Goal: Transaction & Acquisition: Purchase product/service

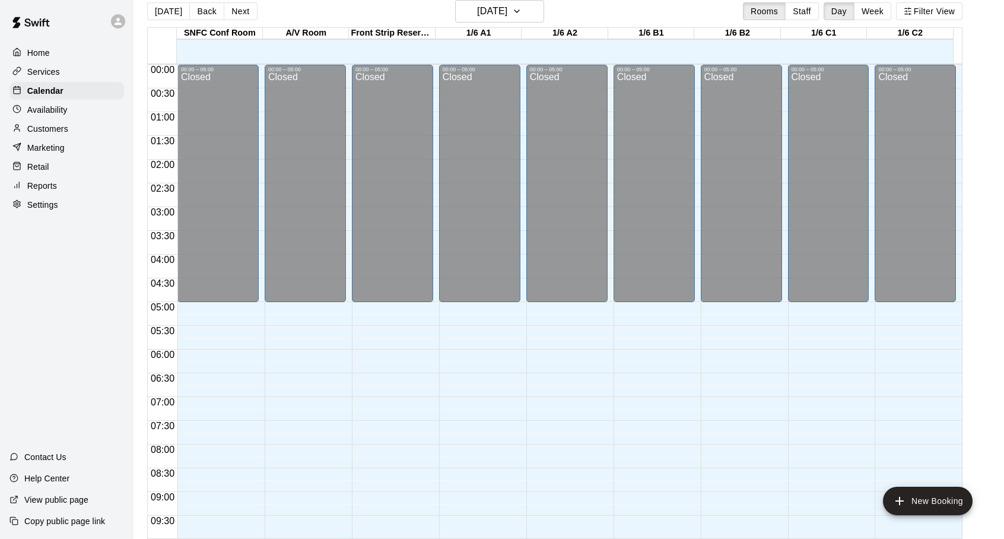
scroll to position [666, 0]
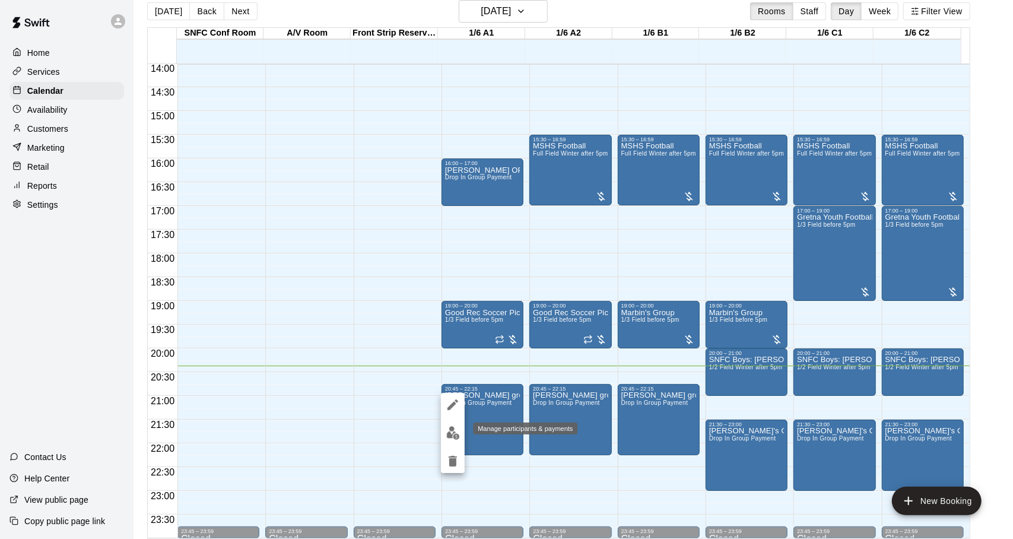
click at [450, 431] on img "edit" at bounding box center [453, 433] width 14 height 14
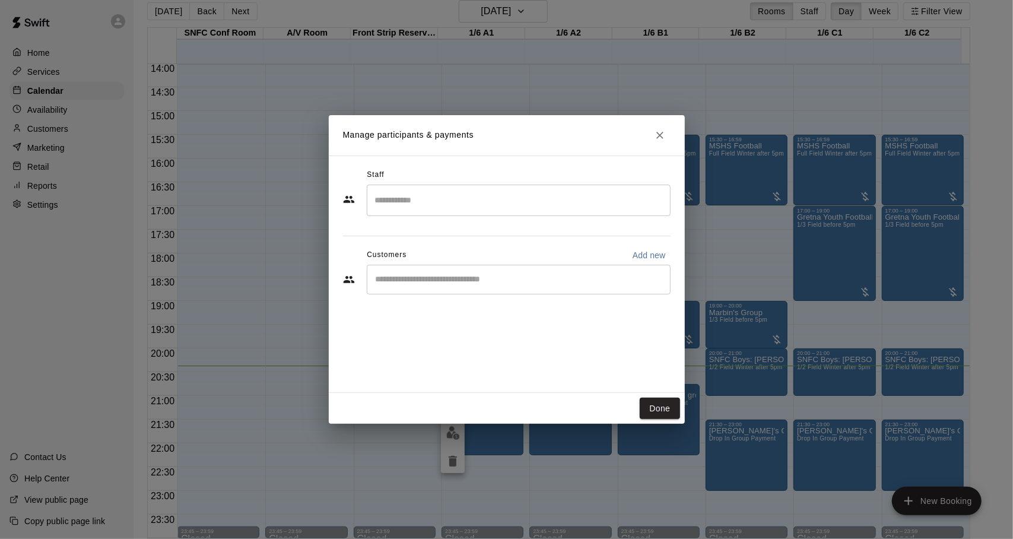
click at [452, 197] on input "Search staff" at bounding box center [518, 200] width 293 height 21
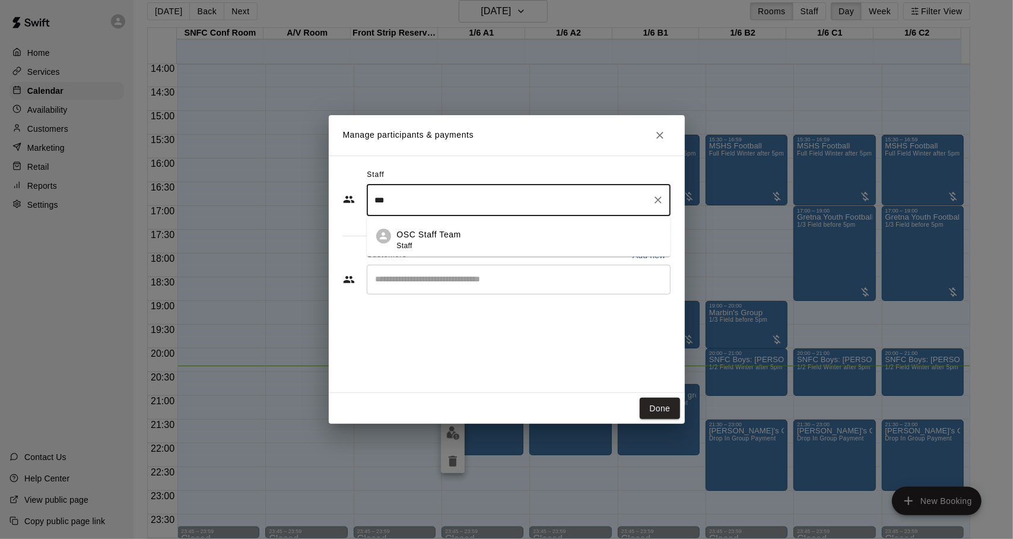
click at [451, 230] on p "OSC Staff Team" at bounding box center [429, 234] width 64 height 12
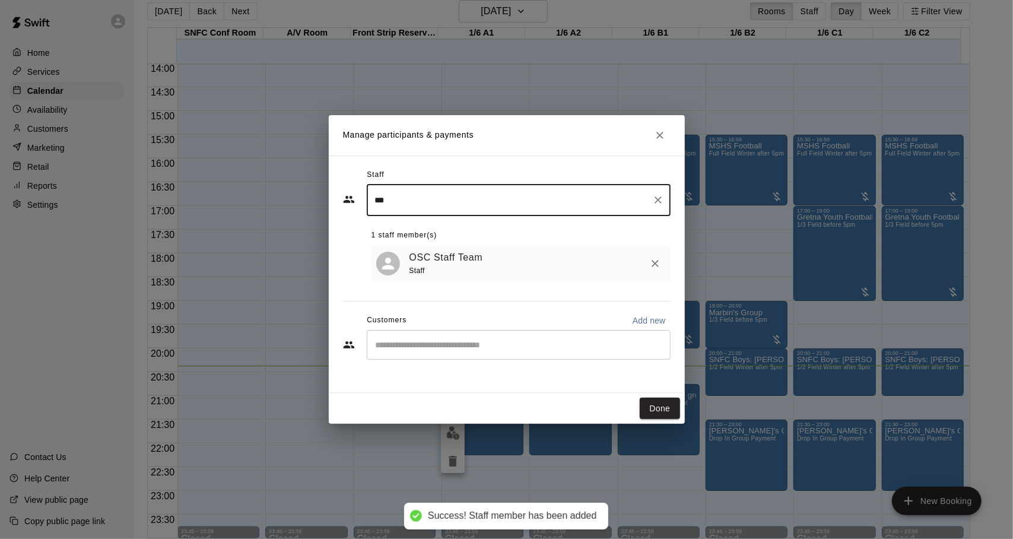
type input "***"
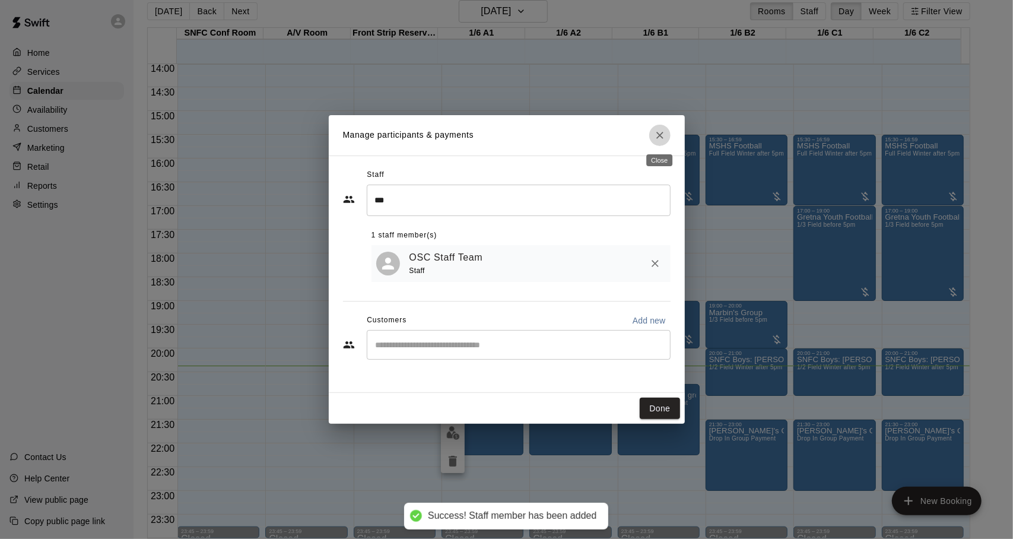
click at [657, 137] on icon "Close" at bounding box center [659, 135] width 7 height 7
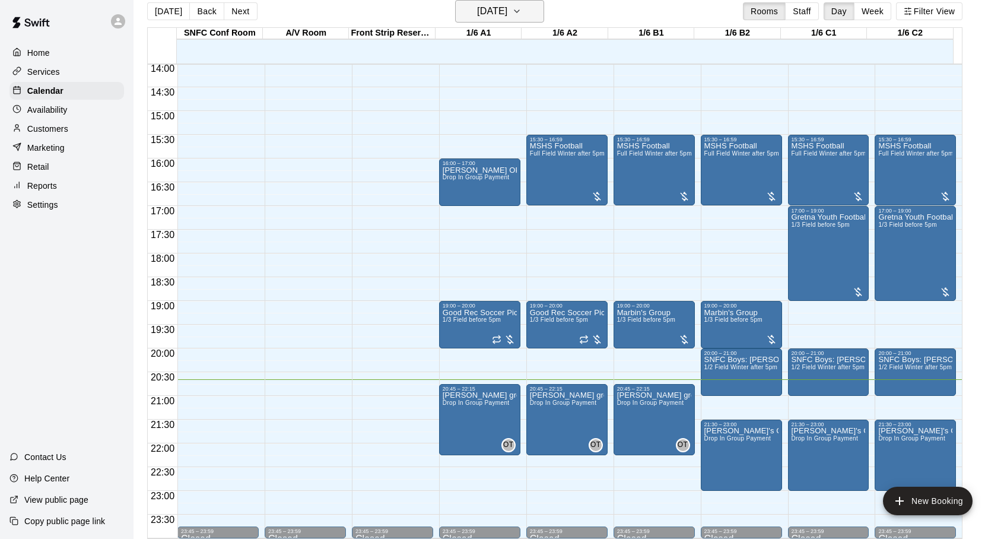
click at [506, 19] on h6 "[DATE]" at bounding box center [492, 11] width 30 height 17
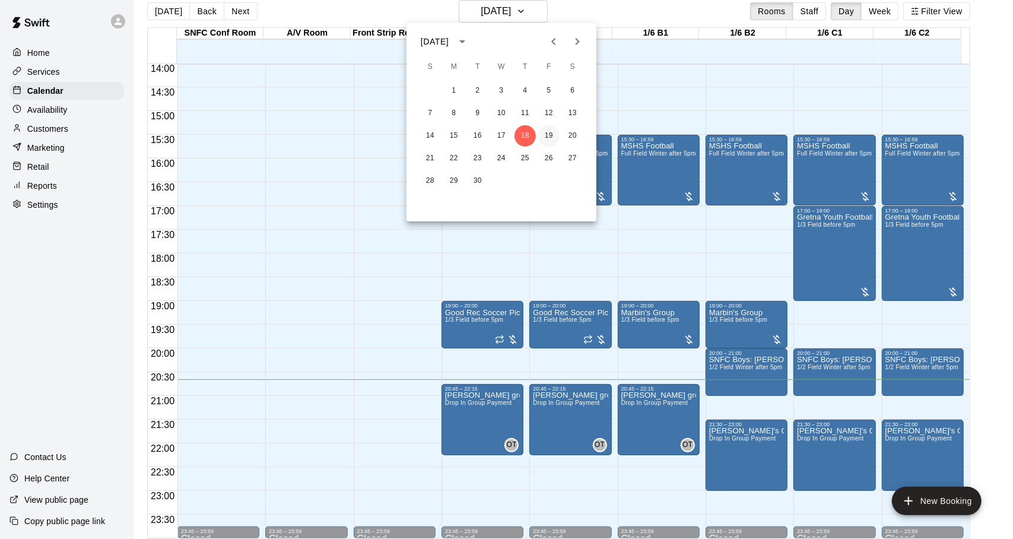
click at [547, 140] on button "19" at bounding box center [548, 135] width 21 height 21
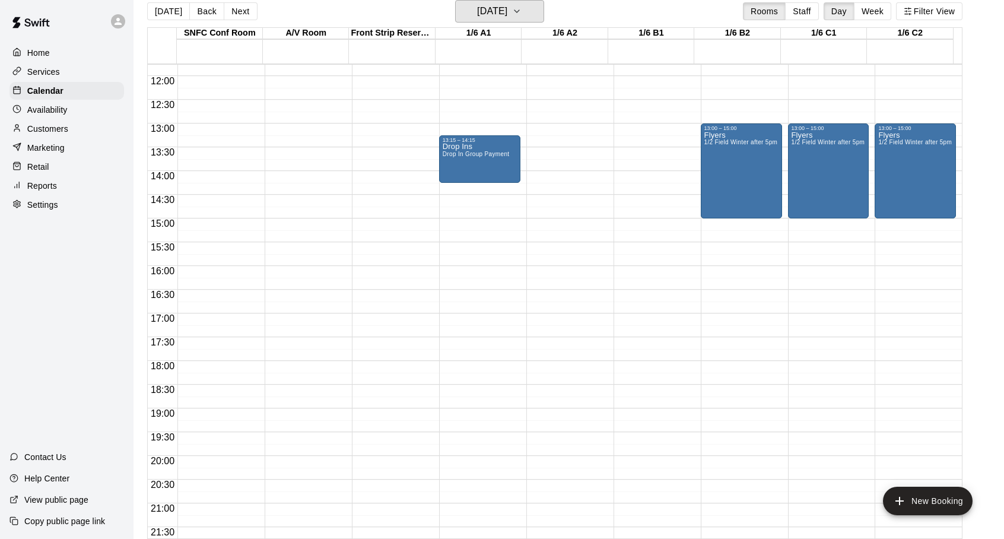
scroll to position [547, 0]
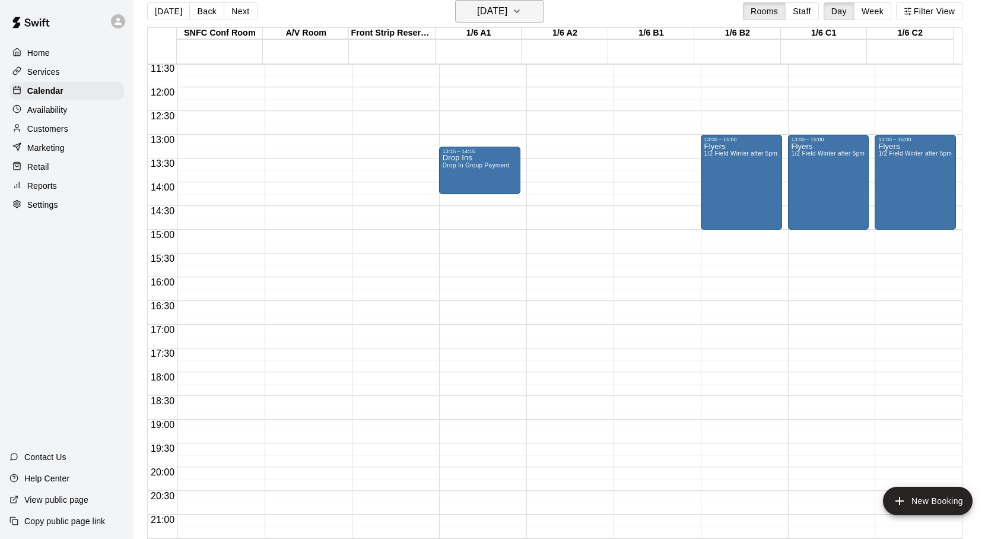
click at [507, 6] on h6 "[DATE]" at bounding box center [492, 11] width 30 height 17
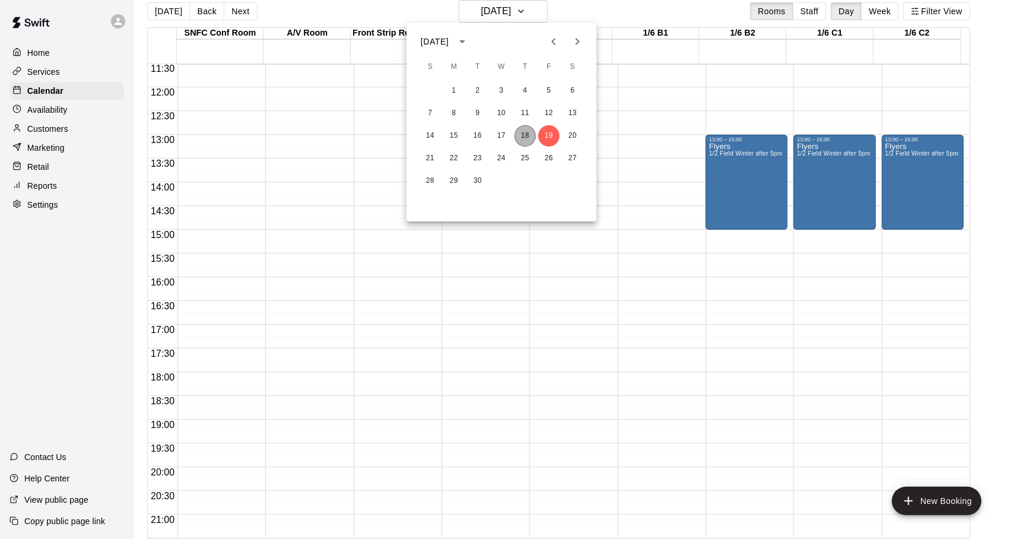
click at [526, 129] on button "18" at bounding box center [524, 135] width 21 height 21
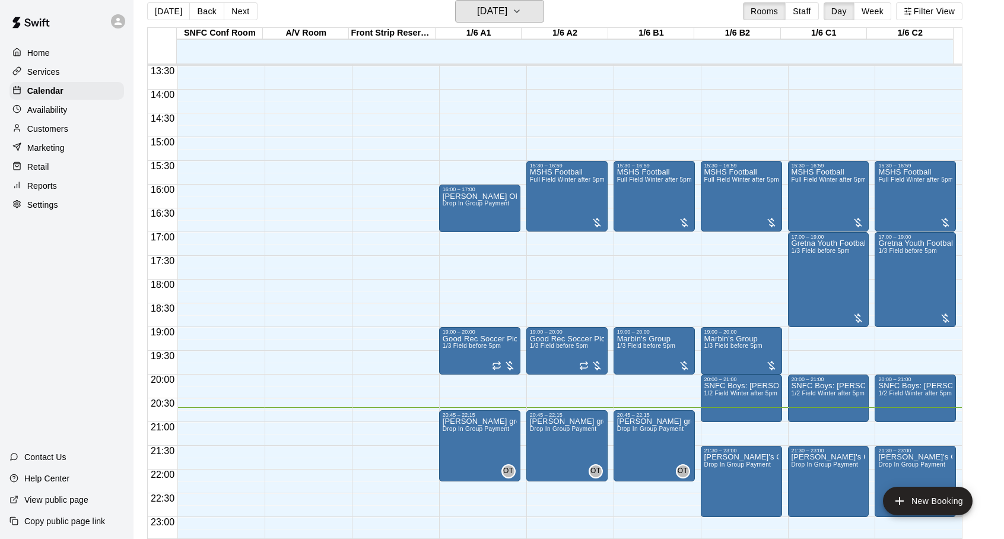
scroll to position [666, 0]
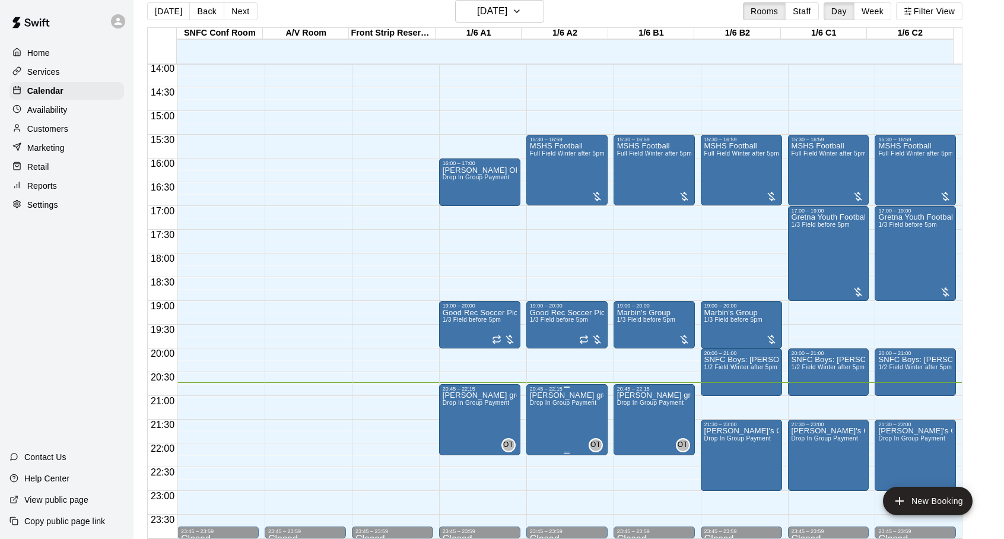
click at [548, 406] on span "Drop In Group Payment" at bounding box center [563, 402] width 67 height 7
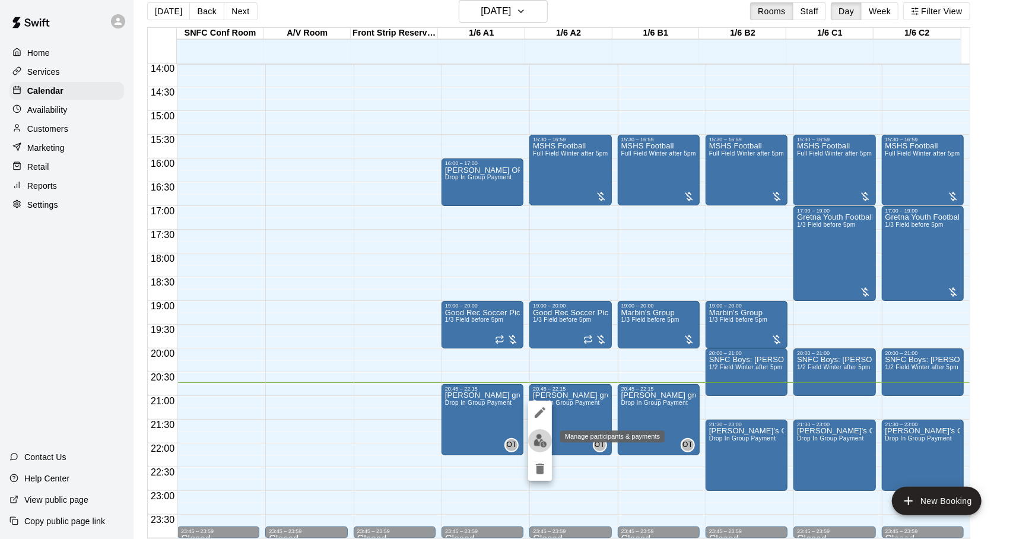
click at [533, 436] on img "edit" at bounding box center [540, 441] width 14 height 14
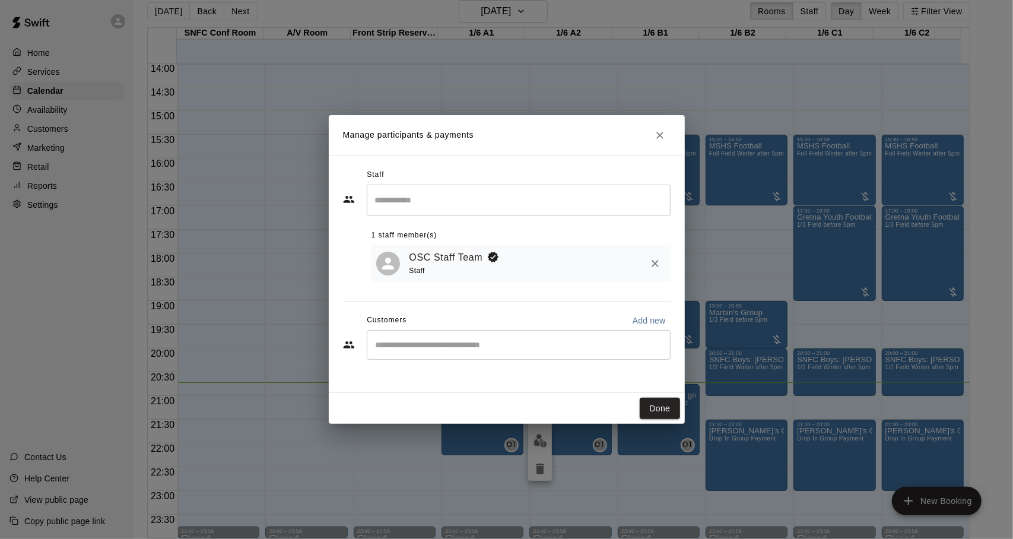
click at [450, 354] on div "​" at bounding box center [519, 345] width 304 height 30
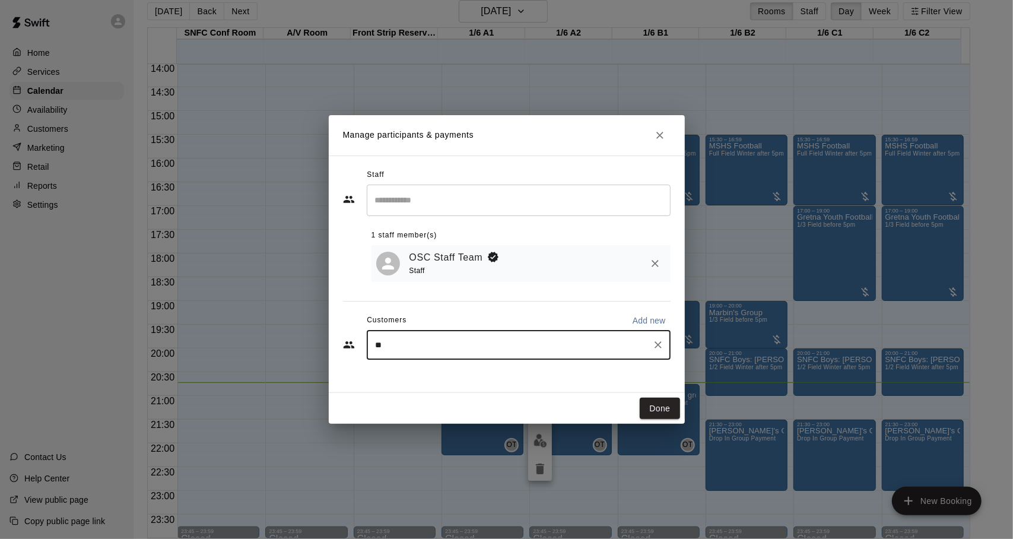
type input "***"
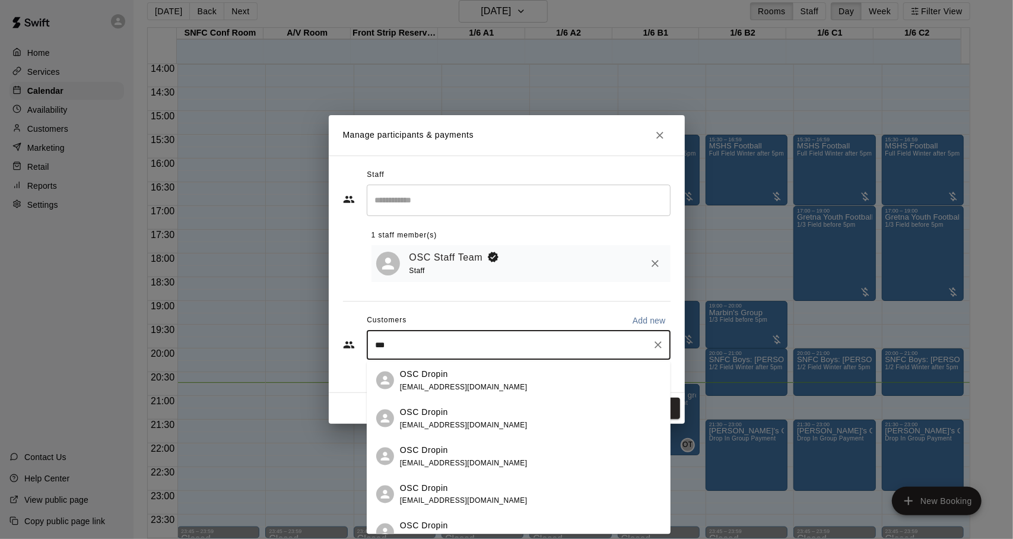
click at [473, 387] on span "[EMAIL_ADDRESS][DOMAIN_NAME]" at bounding box center [464, 386] width 128 height 8
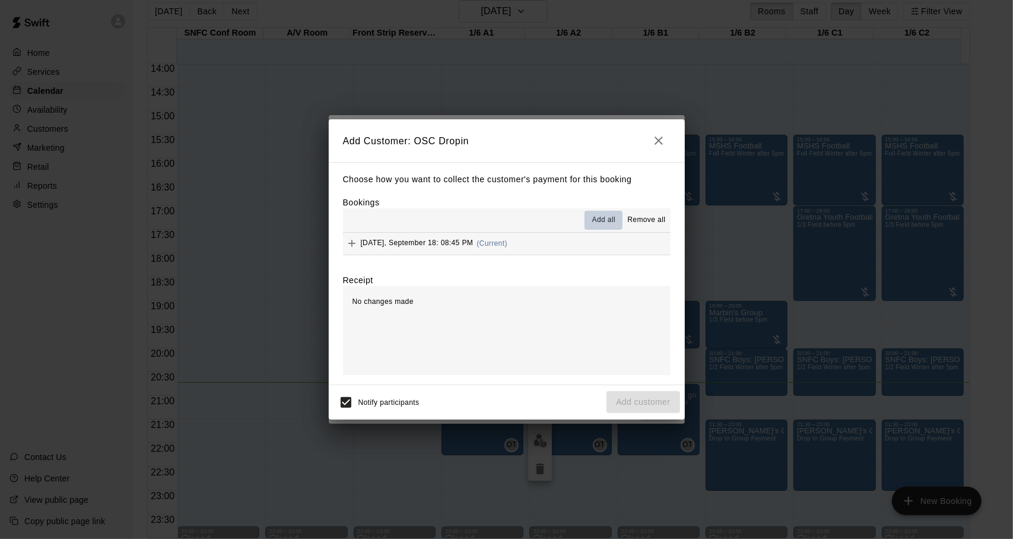
click at [599, 218] on span "Add all" at bounding box center [604, 220] width 24 height 12
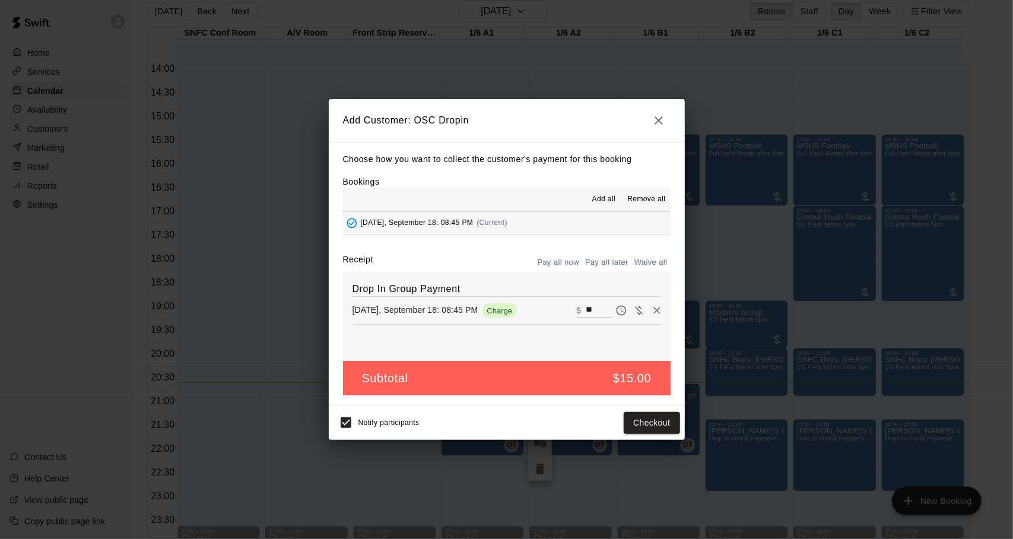
click at [593, 314] on input "**" at bounding box center [599, 310] width 26 height 15
type input "**"
click at [652, 428] on button "Checkout" at bounding box center [652, 423] width 56 height 22
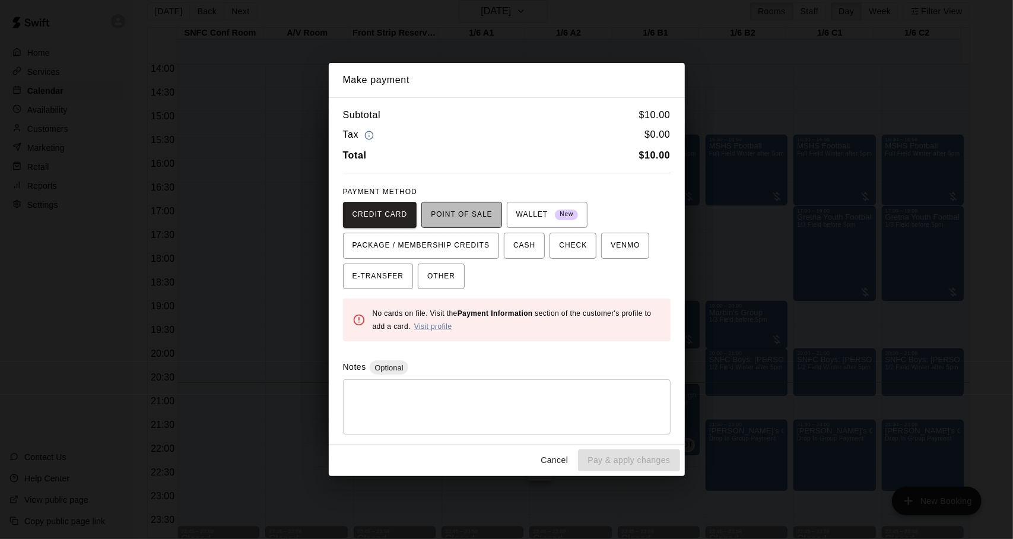
click at [473, 219] on span "POINT OF SALE" at bounding box center [461, 214] width 61 height 19
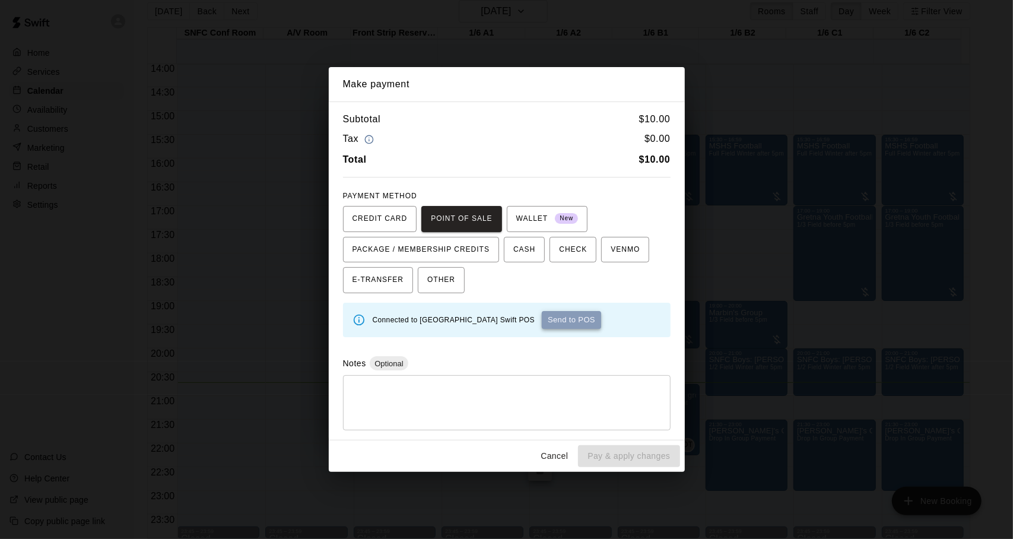
click at [589, 318] on button "Send to POS" at bounding box center [571, 320] width 59 height 18
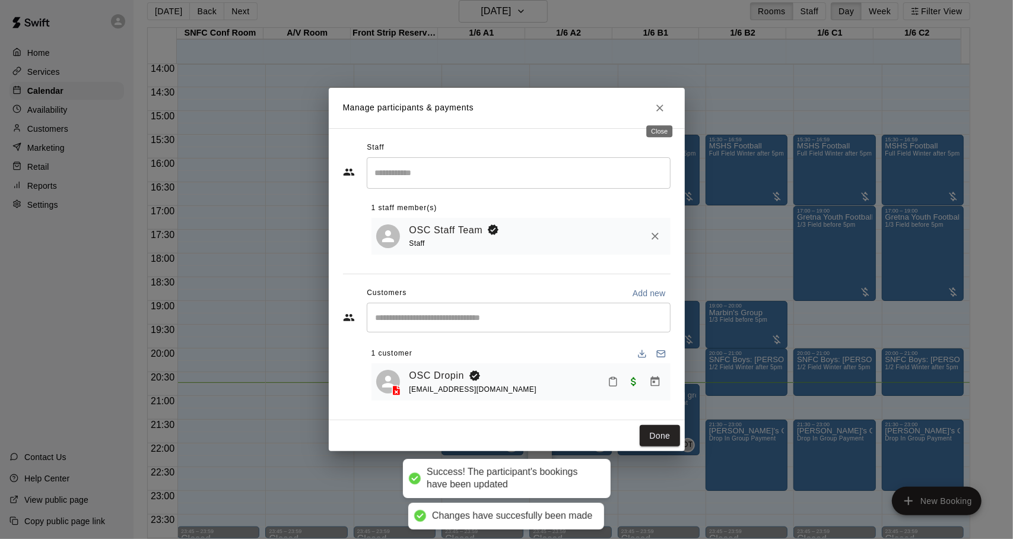
click at [660, 109] on icon "Close" at bounding box center [660, 108] width 12 height 12
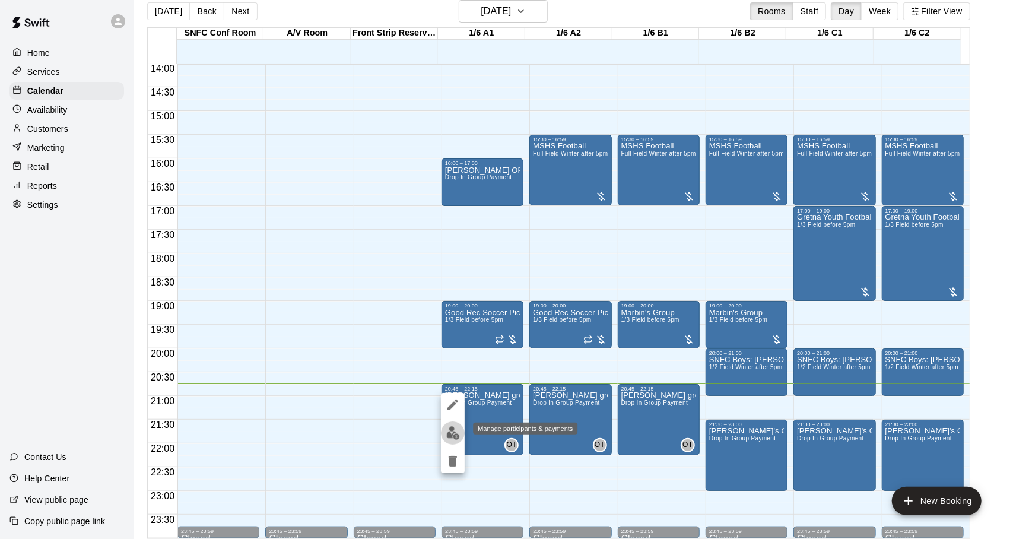
click at [454, 428] on img "edit" at bounding box center [453, 433] width 14 height 14
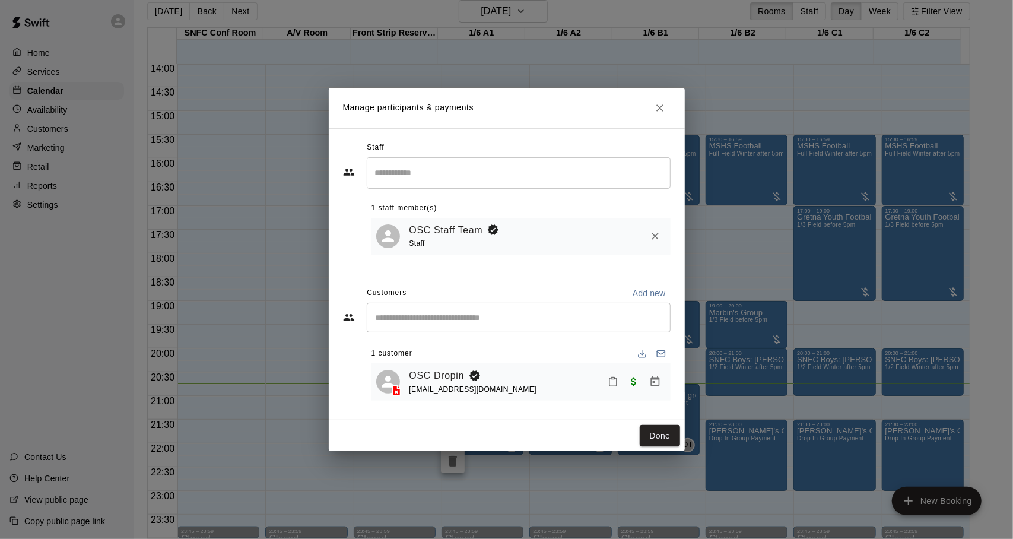
click at [488, 320] on input "Start typing to search customers..." at bounding box center [518, 317] width 293 height 12
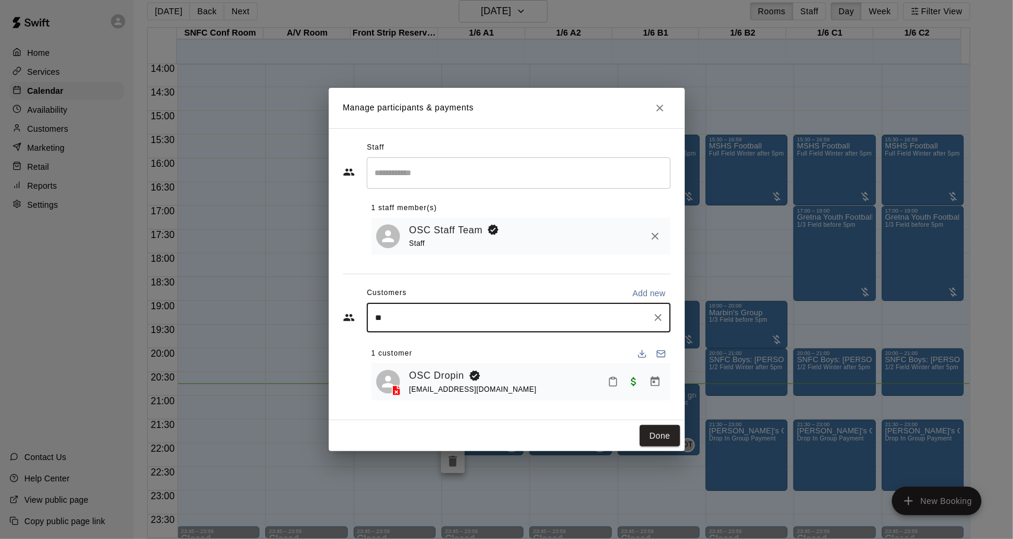
type input "***"
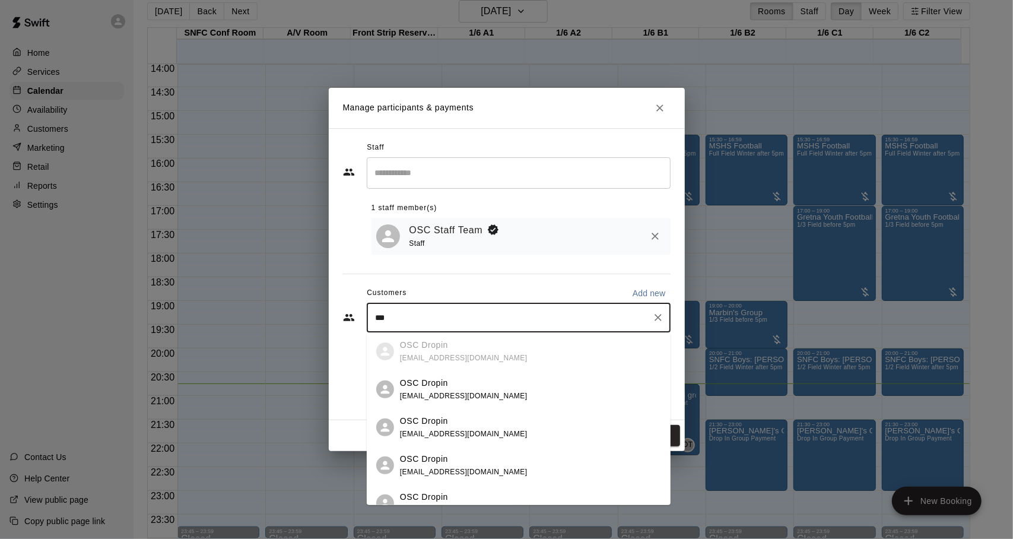
click at [466, 382] on div "OSC Dropin" at bounding box center [464, 383] width 128 height 12
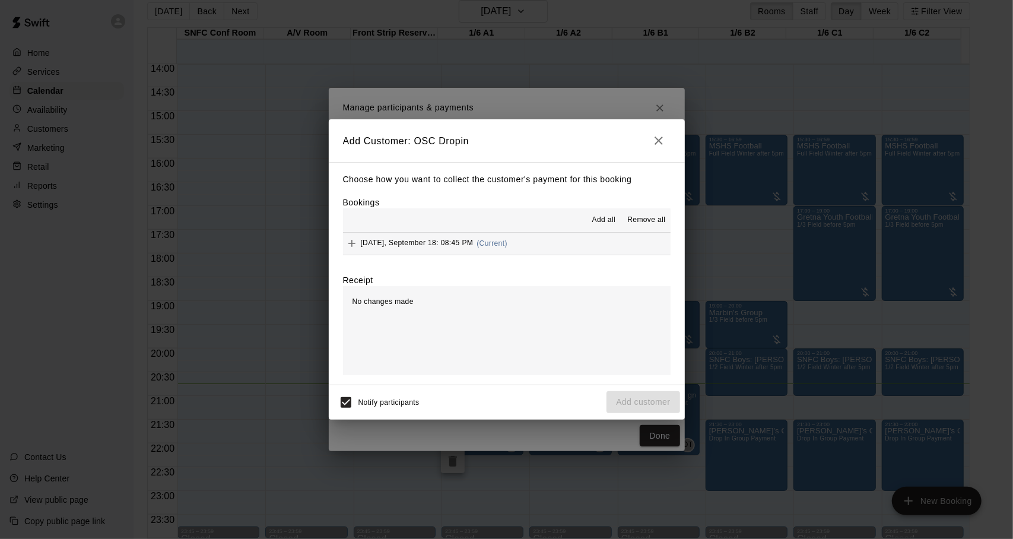
click at [611, 221] on span "Add all" at bounding box center [604, 220] width 24 height 12
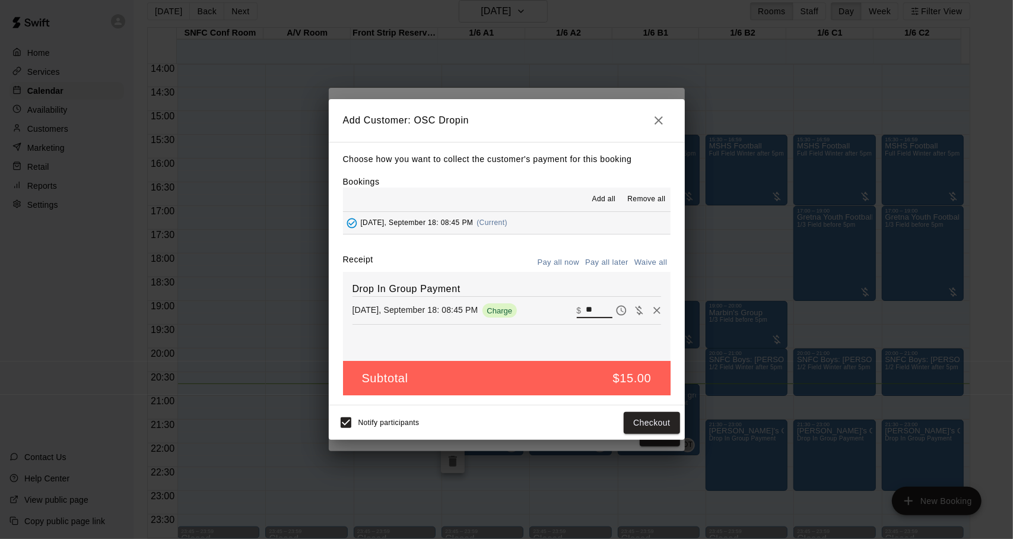
click at [596, 307] on input "**" at bounding box center [599, 310] width 26 height 15
type input "**"
click at [637, 418] on button "Checkout" at bounding box center [652, 423] width 56 height 22
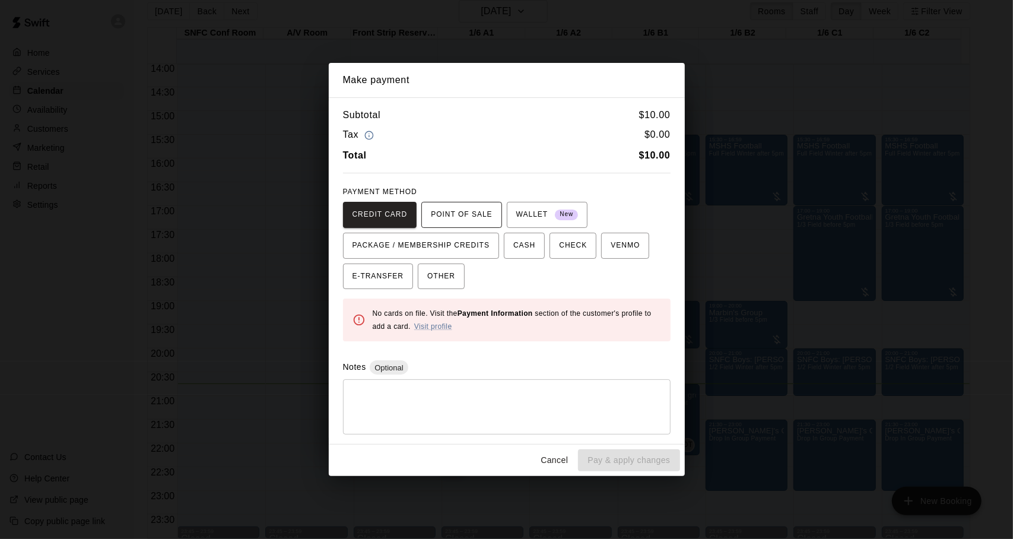
click at [476, 206] on span "POINT OF SALE" at bounding box center [461, 214] width 61 height 19
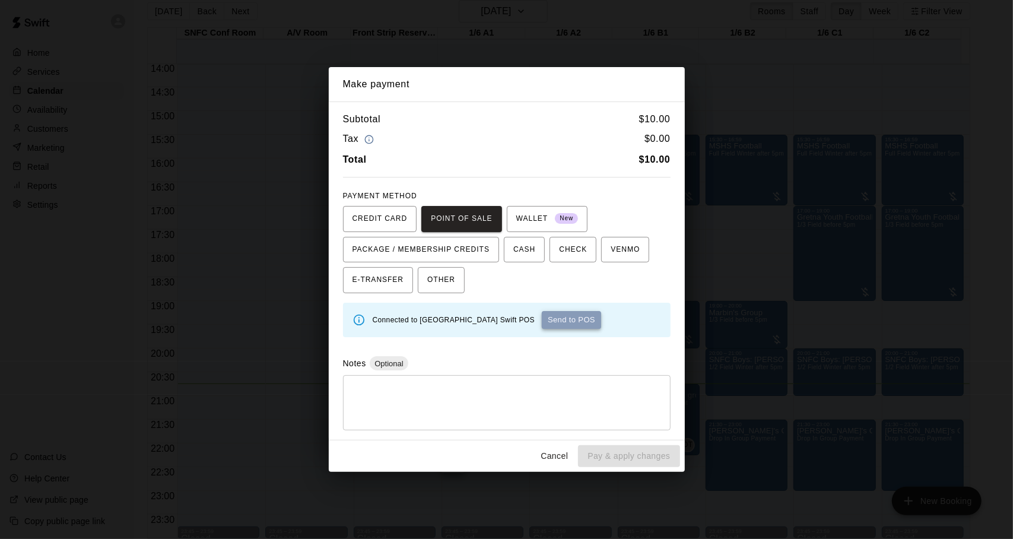
click at [571, 319] on button "Send to POS" at bounding box center [571, 320] width 59 height 18
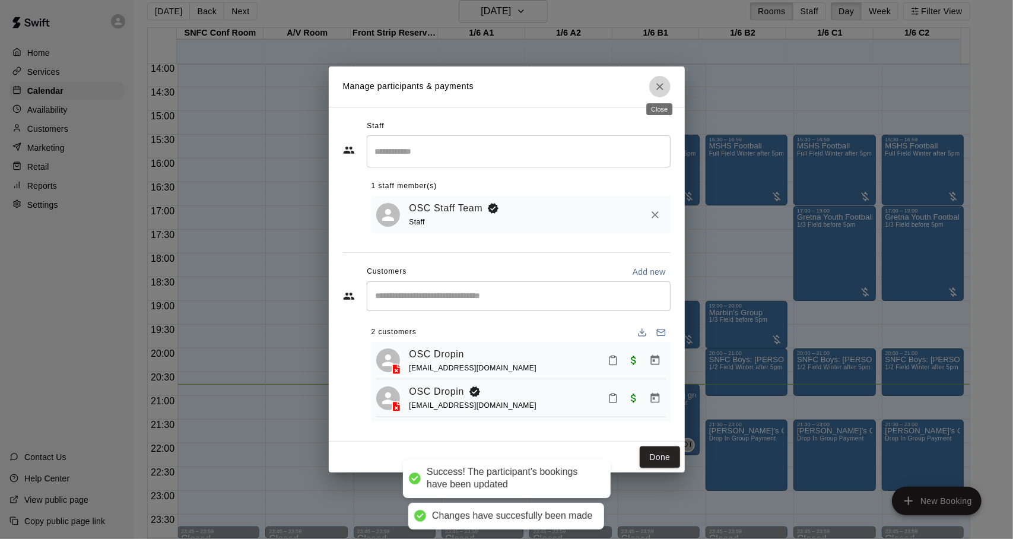
click at [665, 81] on icon "Close" at bounding box center [660, 87] width 12 height 12
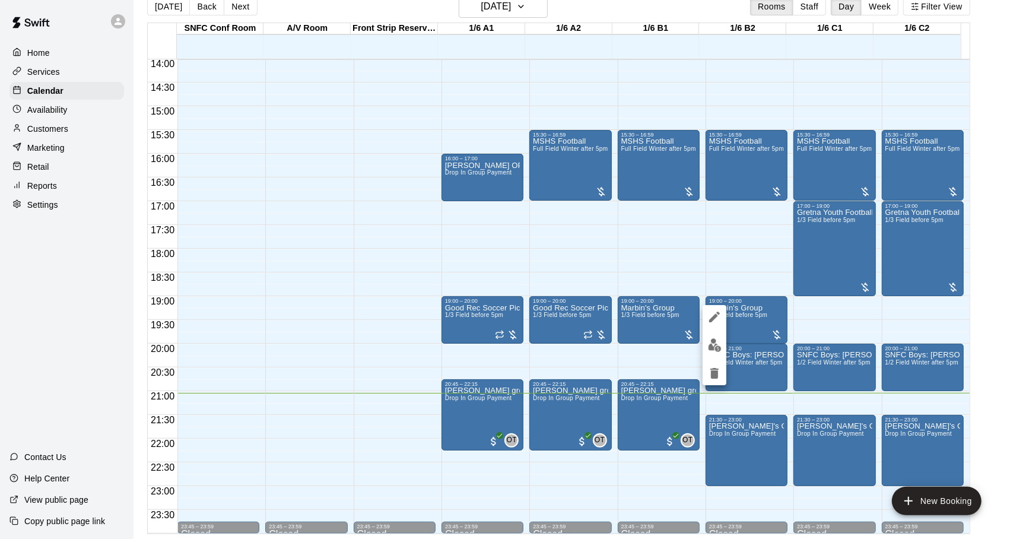
click at [661, 261] on div at bounding box center [506, 269] width 1013 height 539
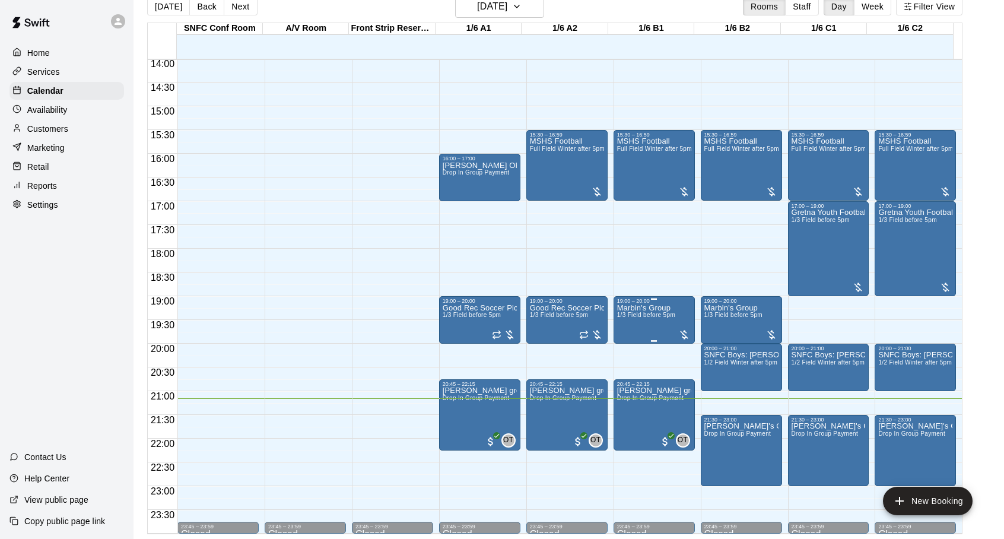
click at [665, 301] on div "19:00 – 20:00" at bounding box center [654, 301] width 74 height 6
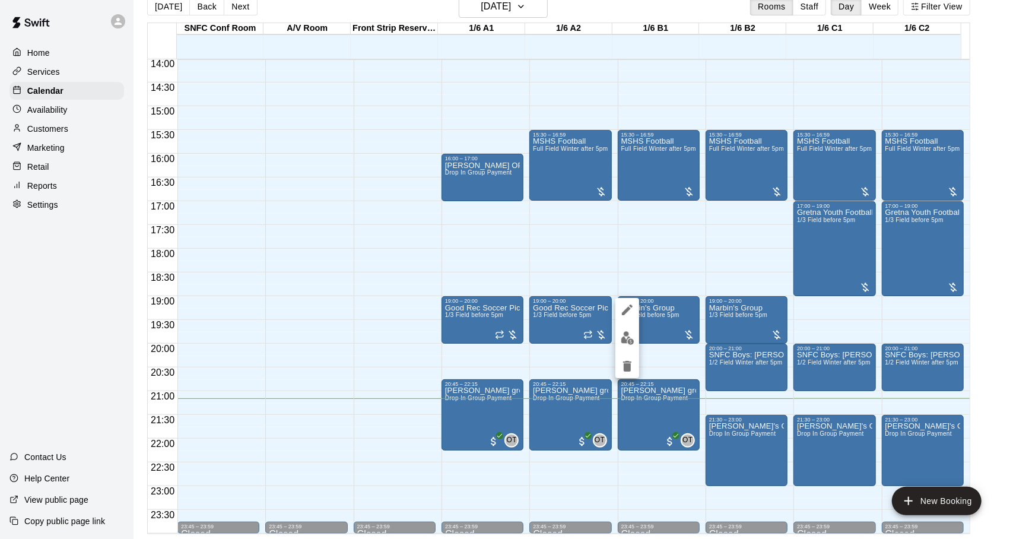
click at [361, 230] on div at bounding box center [506, 269] width 1013 height 539
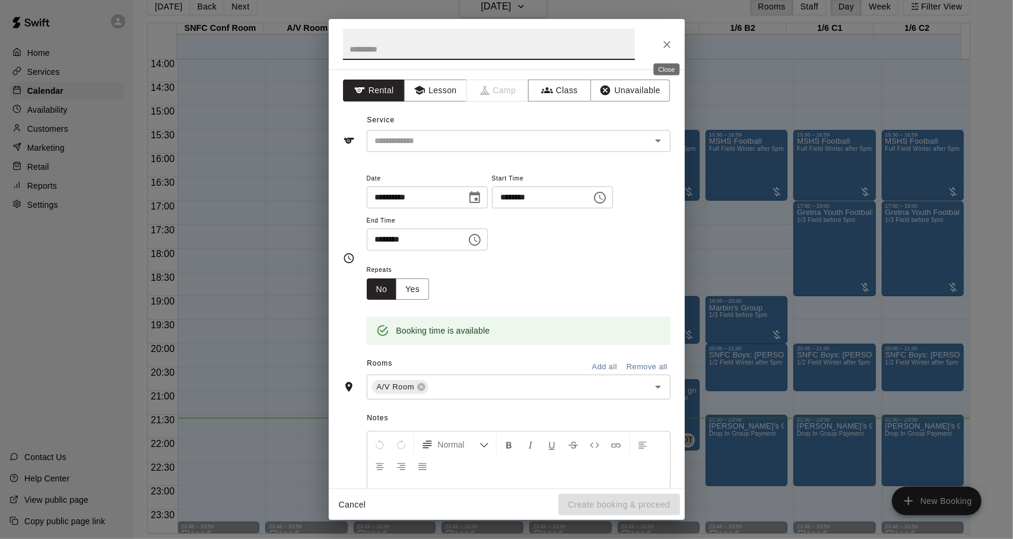
click at [670, 47] on icon "Close" at bounding box center [667, 45] width 12 height 12
